Goal: Find specific page/section: Find specific page/section

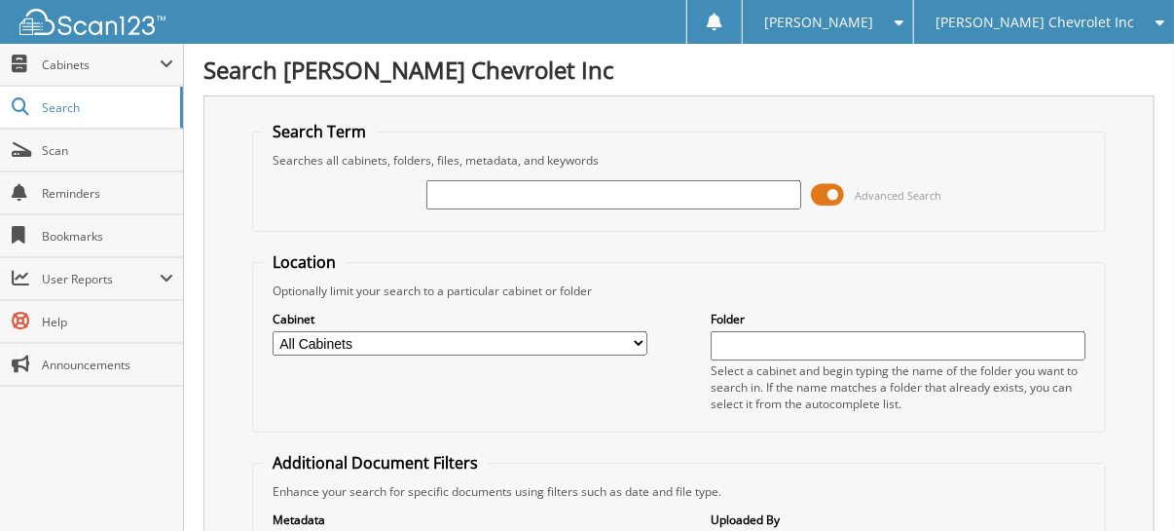
click at [1088, 17] on span "[PERSON_NAME] Chevrolet Inc" at bounding box center [1035, 23] width 199 height 12
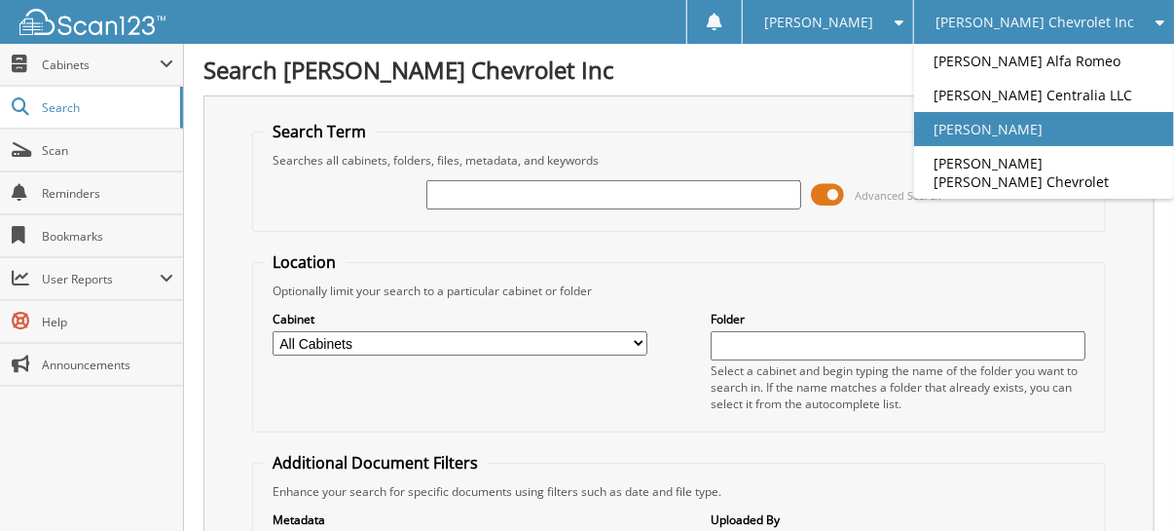
click at [1065, 128] on link "[PERSON_NAME]" at bounding box center [1044, 129] width 260 height 34
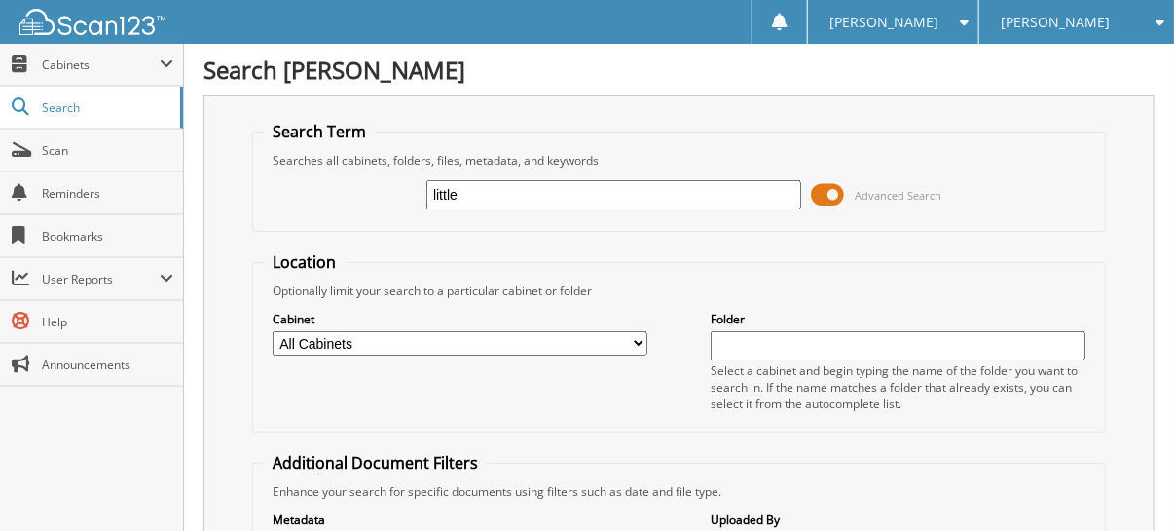
type input "little"
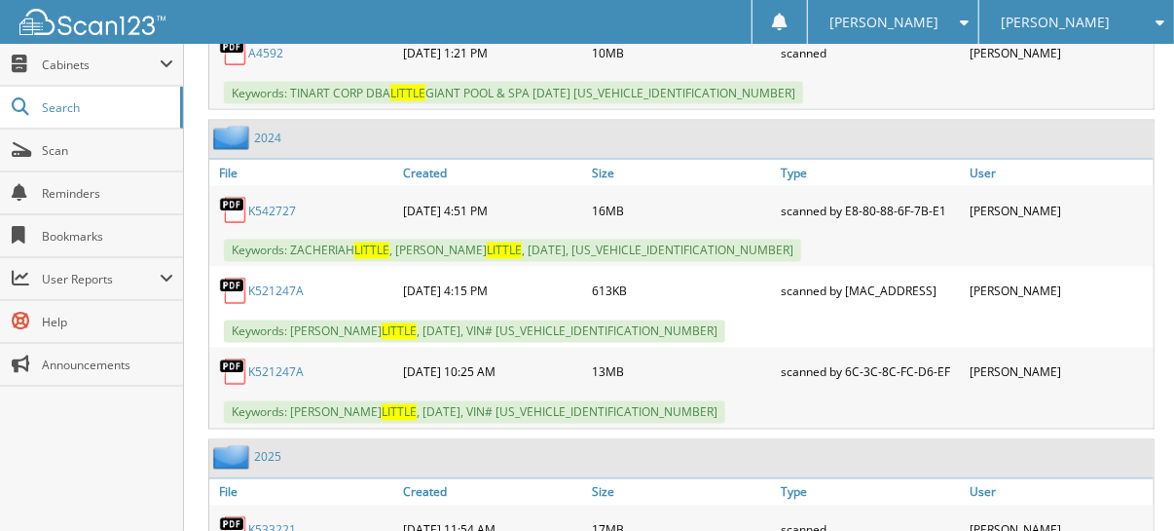
scroll to position [1265, 0]
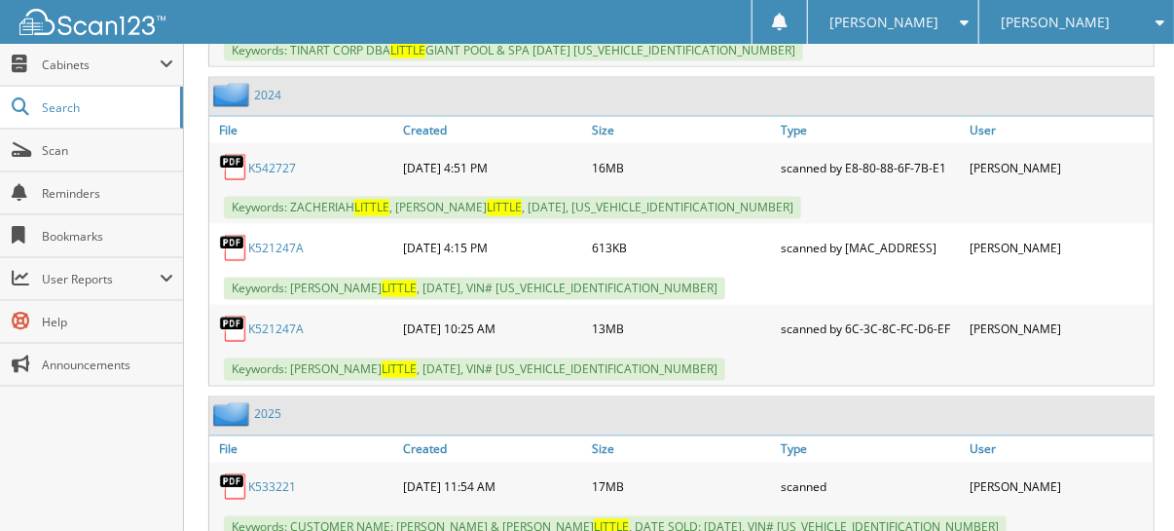
click at [282, 240] on link "K521247A" at bounding box center [275, 248] width 55 height 17
click at [292, 321] on link "K521247A" at bounding box center [275, 329] width 55 height 17
click at [1058, 21] on span "[PERSON_NAME]" at bounding box center [1055, 23] width 109 height 12
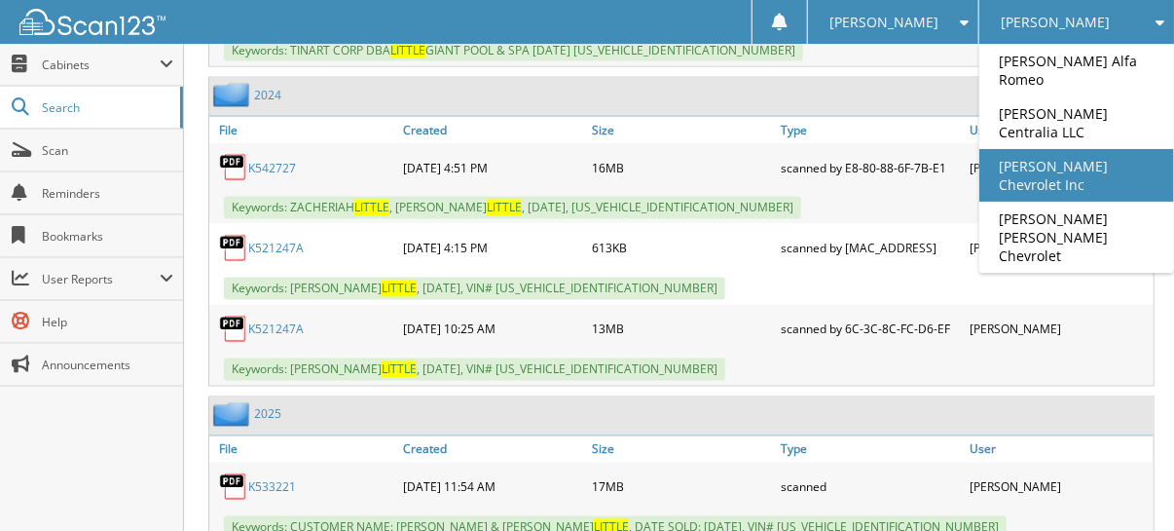
click at [1053, 149] on link "[PERSON_NAME] Chevrolet Inc" at bounding box center [1076, 175] width 195 height 53
